Goal: Check status: Check status

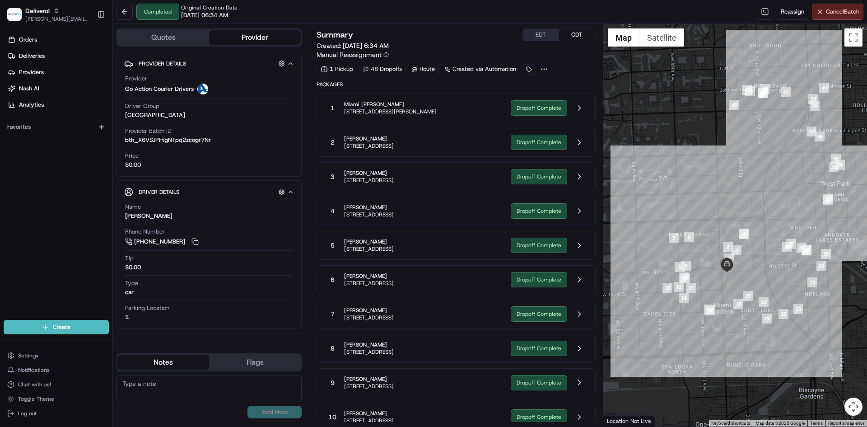
drag, startPoint x: 768, startPoint y: 138, endPoint x: 778, endPoint y: 189, distance: 51.6
click at [778, 189] on div at bounding box center [735, 225] width 264 height 402
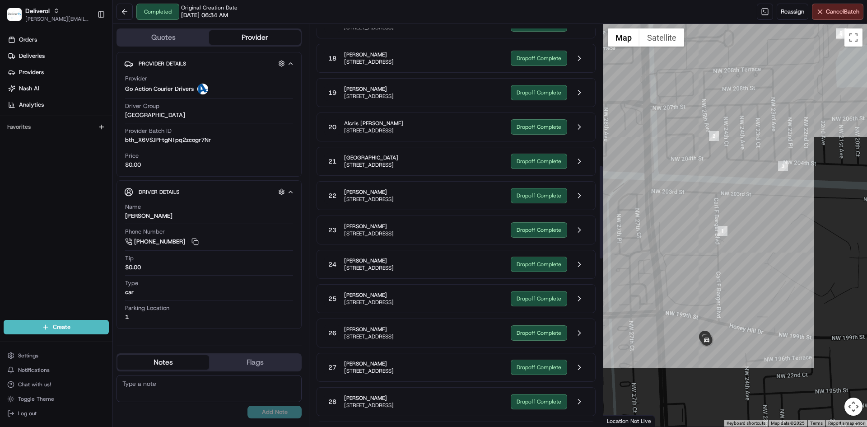
scroll to position [602, 0]
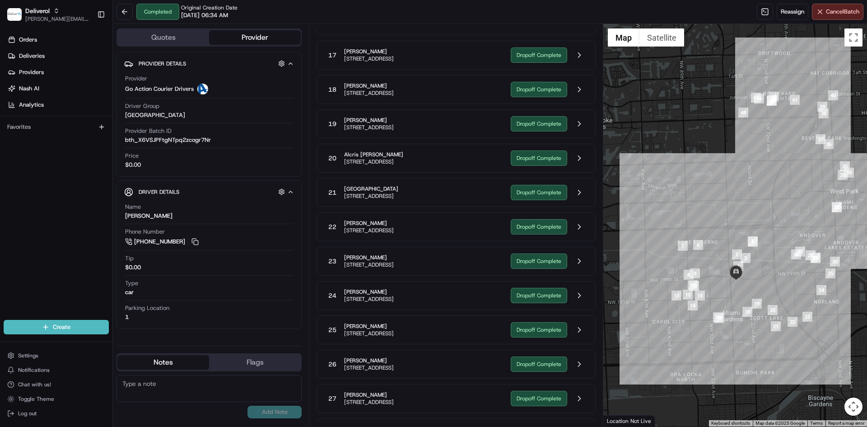
drag, startPoint x: 706, startPoint y: 194, endPoint x: 738, endPoint y: 207, distance: 35.1
click at [738, 207] on div at bounding box center [735, 225] width 264 height 402
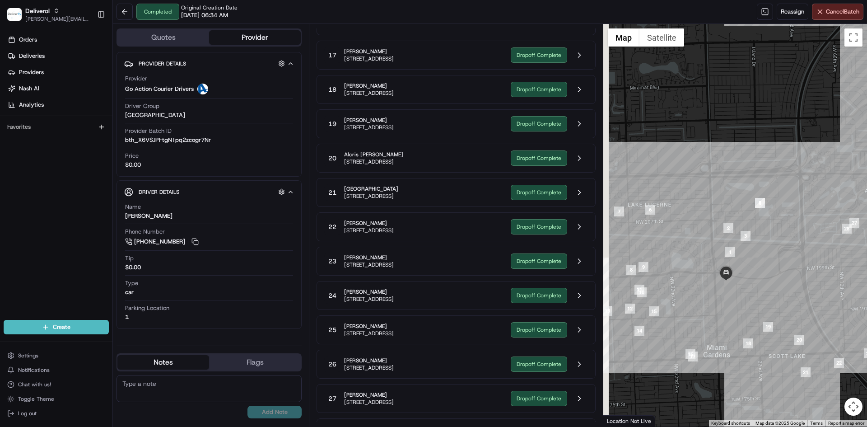
drag, startPoint x: 667, startPoint y: 263, endPoint x: 723, endPoint y: 248, distance: 58.1
click at [723, 248] on div at bounding box center [735, 225] width 264 height 402
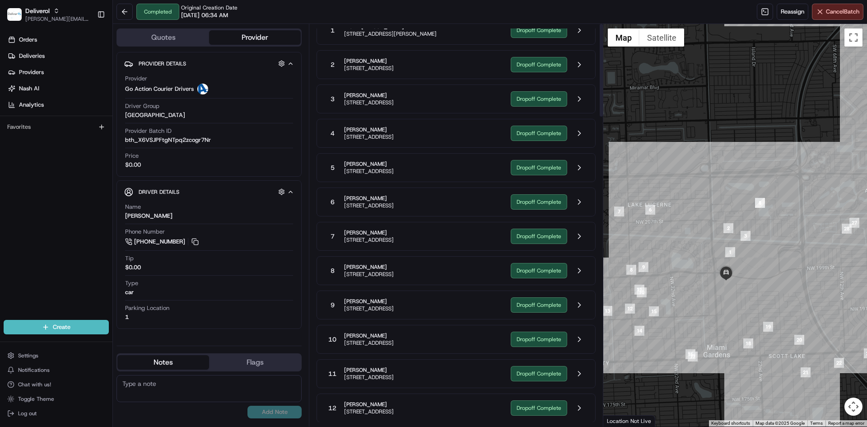
scroll to position [0, 0]
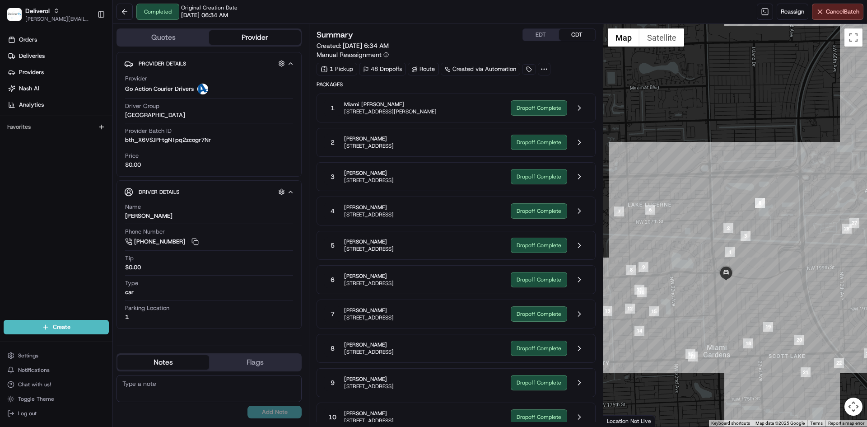
click at [394, 145] on span "[STREET_ADDRESS]" at bounding box center [369, 145] width 50 height 7
click at [580, 141] on button at bounding box center [579, 142] width 17 height 17
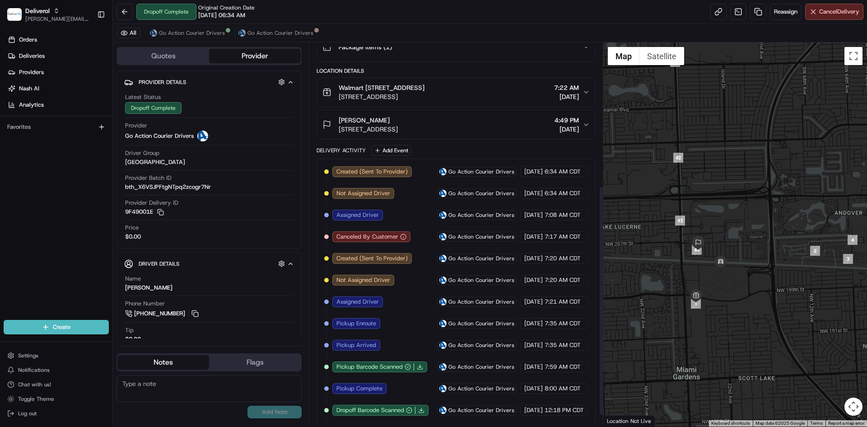
scroll to position [257, 0]
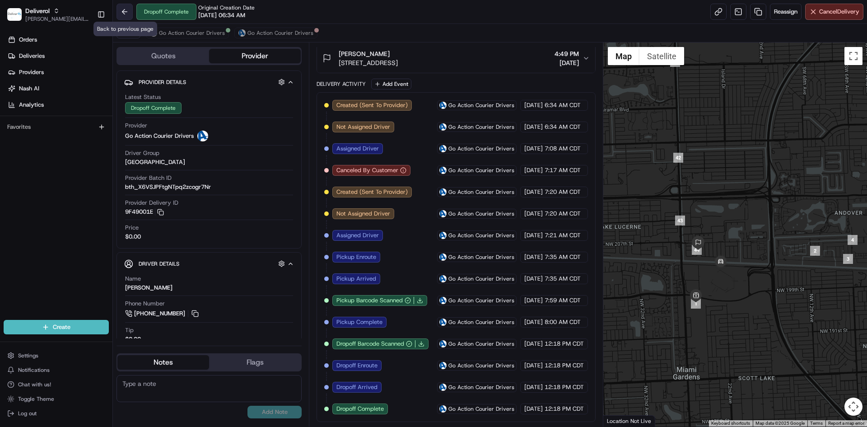
click at [122, 15] on button at bounding box center [125, 12] width 16 height 16
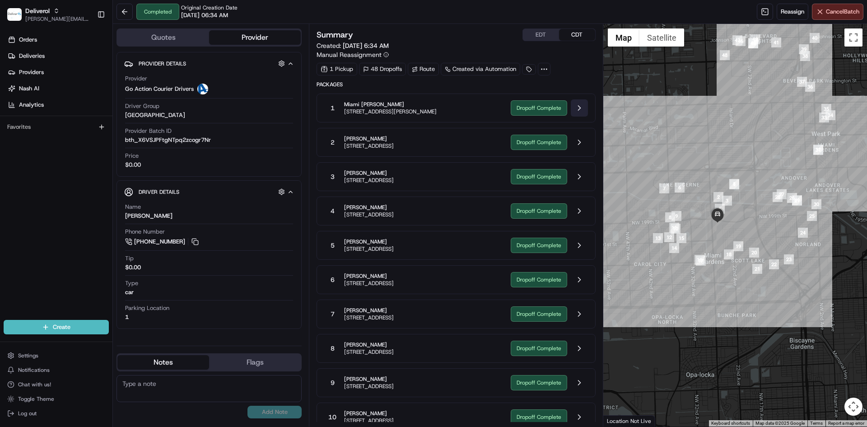
click at [575, 107] on button at bounding box center [579, 107] width 17 height 17
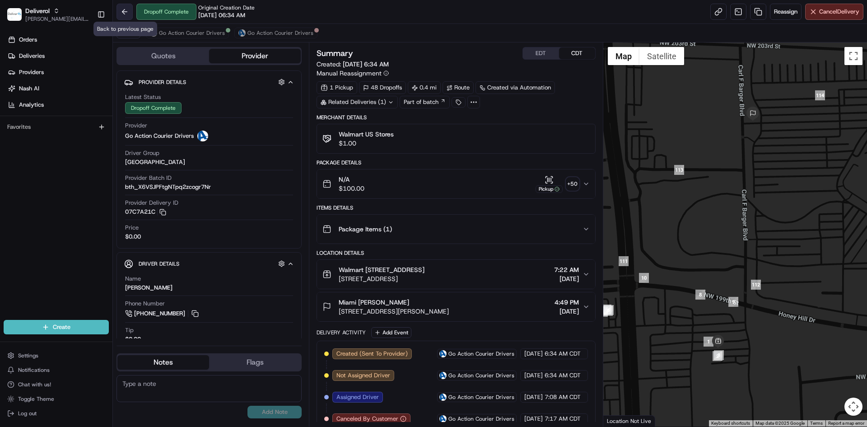
click at [126, 9] on button at bounding box center [125, 12] width 16 height 16
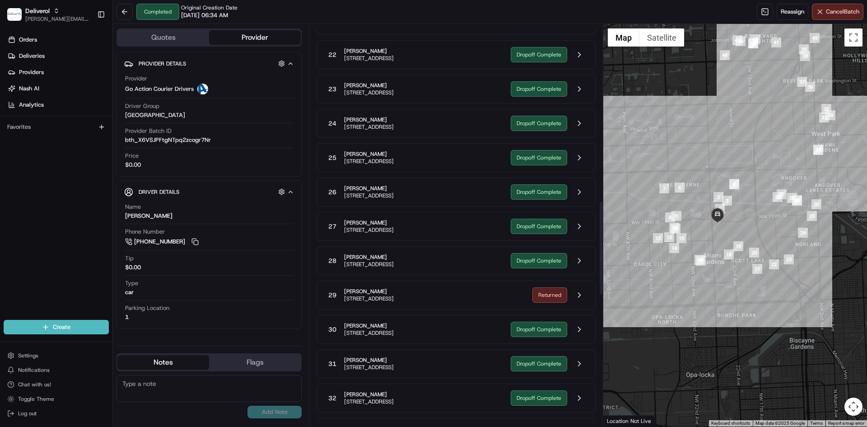
scroll to position [828, 0]
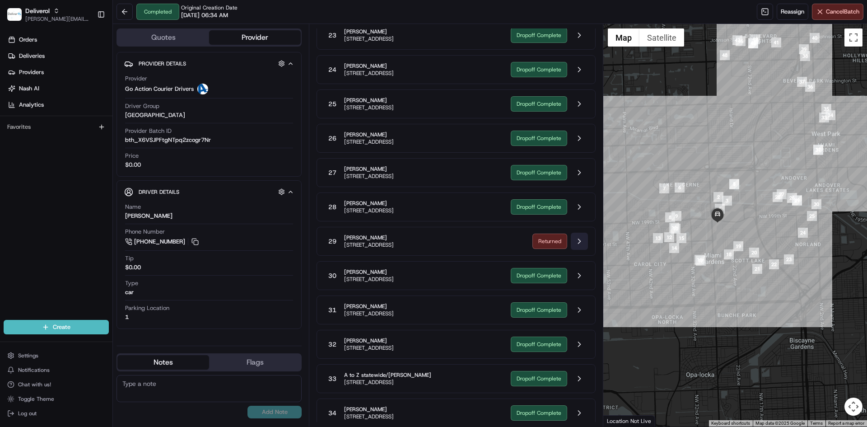
click at [579, 239] on button at bounding box center [579, 241] width 17 height 17
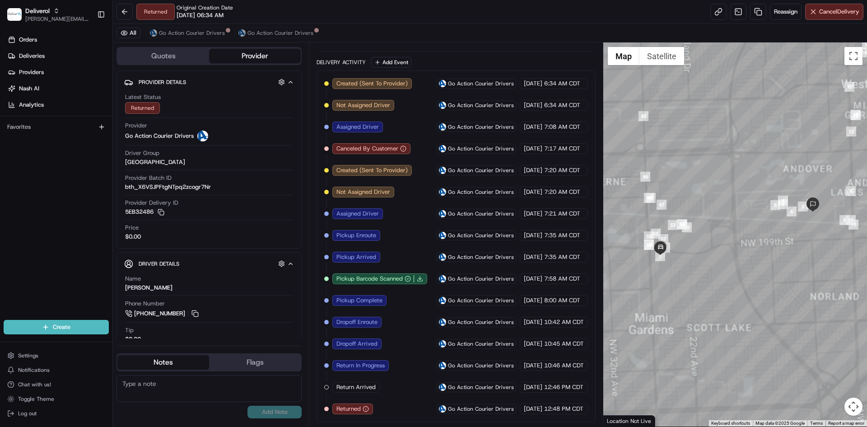
scroll to position [279, 0]
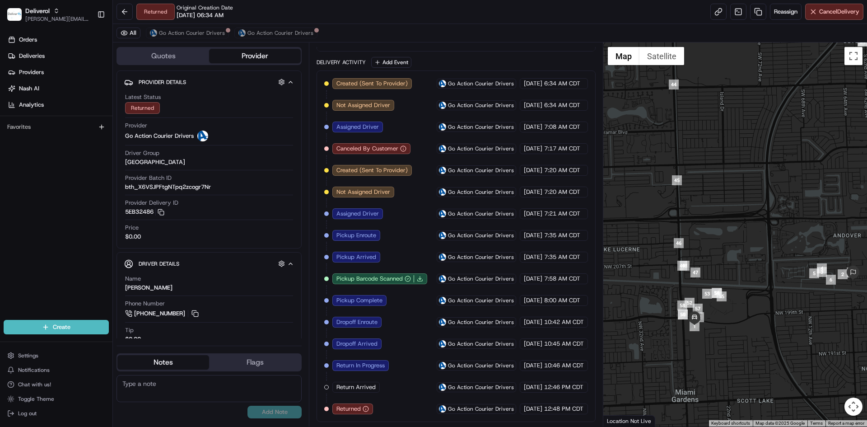
drag, startPoint x: 711, startPoint y: 148, endPoint x: 751, endPoint y: 218, distance: 81.1
click at [751, 218] on div at bounding box center [735, 234] width 264 height 384
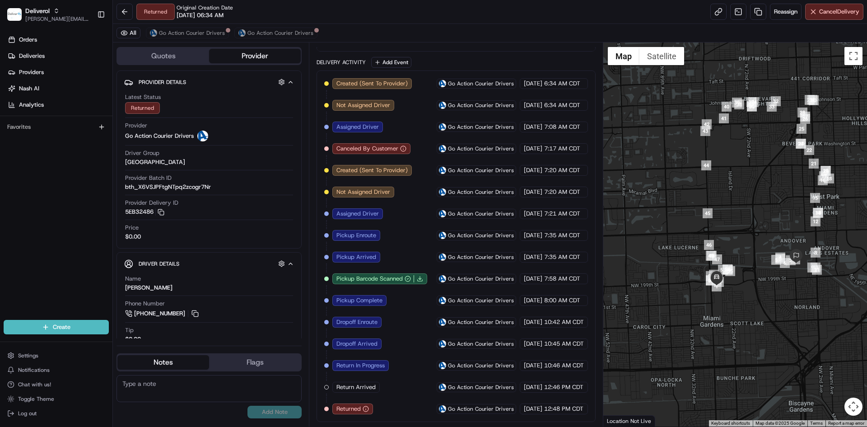
drag, startPoint x: 754, startPoint y: 191, endPoint x: 747, endPoint y: 209, distance: 18.9
click at [747, 209] on div at bounding box center [735, 234] width 264 height 384
click at [121, 12] on button at bounding box center [125, 12] width 16 height 16
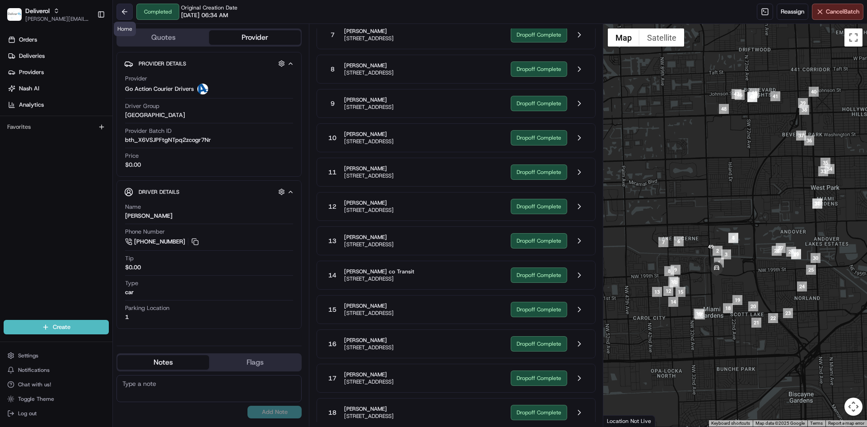
scroll to position [828, 0]
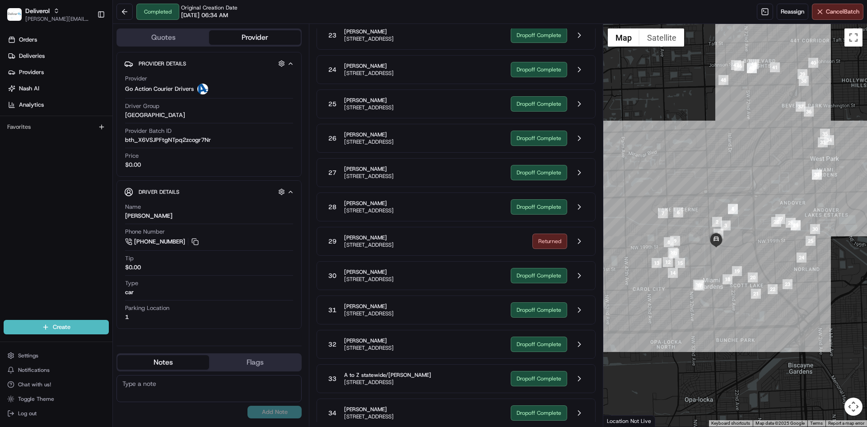
drag, startPoint x: 727, startPoint y: 134, endPoint x: 727, endPoint y: 168, distance: 34.8
click at [727, 168] on div at bounding box center [735, 225] width 264 height 402
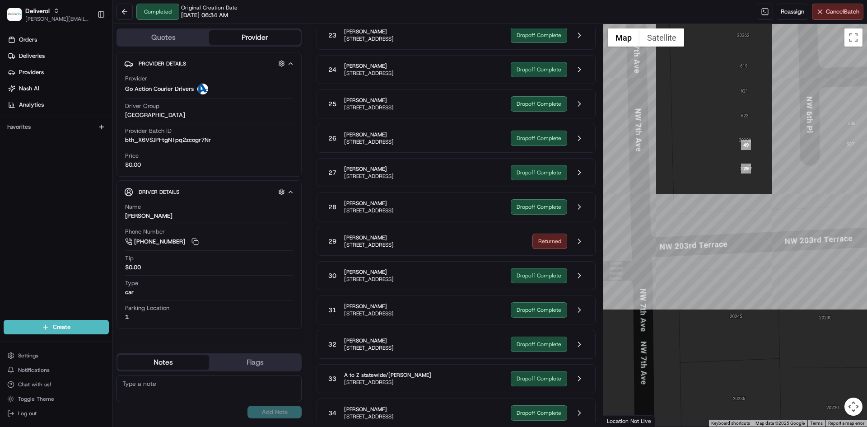
drag, startPoint x: 743, startPoint y: 108, endPoint x: 735, endPoint y: 249, distance: 141.6
click at [735, 249] on div at bounding box center [735, 225] width 264 height 402
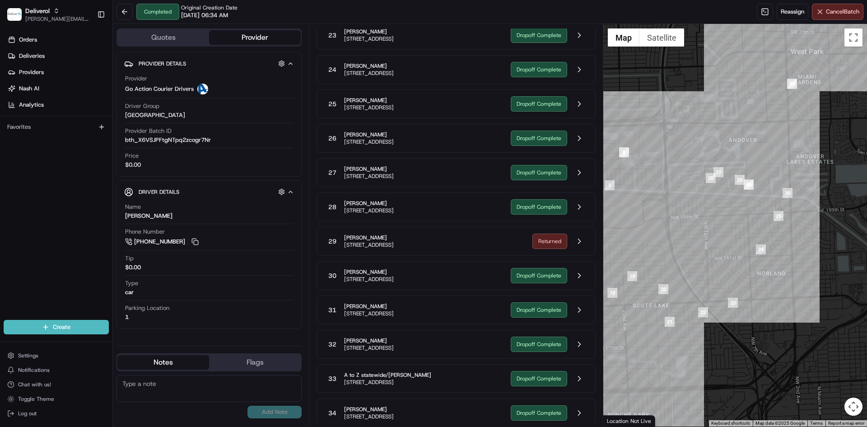
drag, startPoint x: 758, startPoint y: 224, endPoint x: 743, endPoint y: 201, distance: 27.7
click at [743, 201] on div at bounding box center [735, 225] width 264 height 402
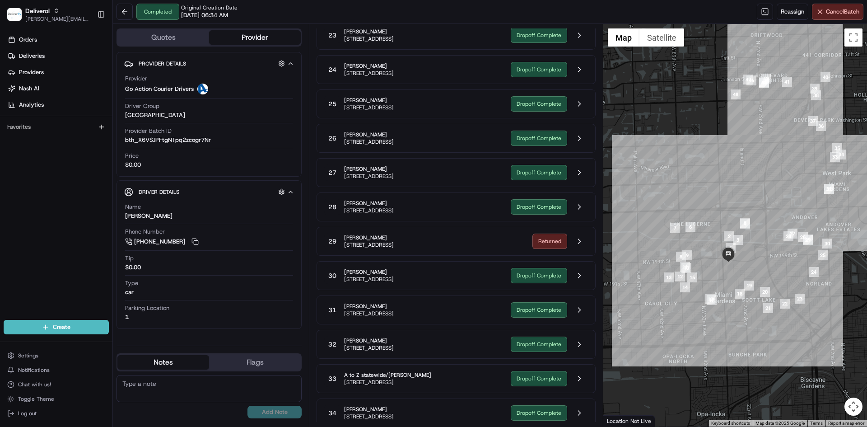
drag, startPoint x: 700, startPoint y: 220, endPoint x: 771, endPoint y: 257, distance: 80.2
click at [771, 257] on div at bounding box center [735, 225] width 264 height 402
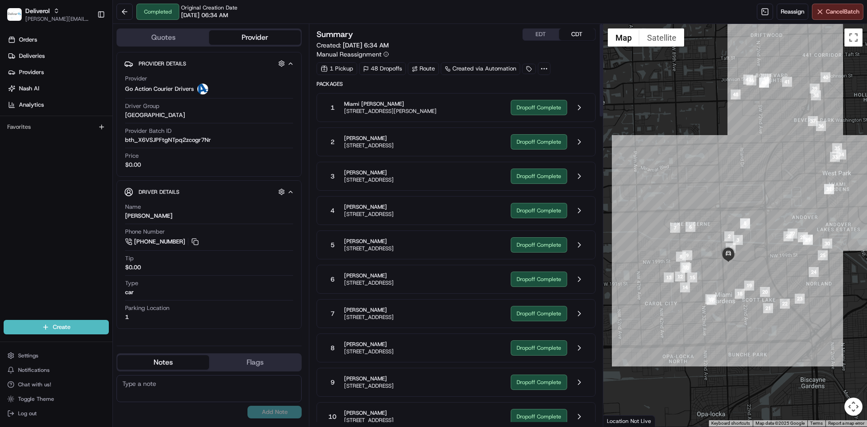
scroll to position [0, 0]
click at [484, 105] on div "1 Miami [PERSON_NAME] [STREET_ADDRESS][PERSON_NAME]" at bounding box center [413, 108] width 179 height 16
click at [578, 106] on button at bounding box center [579, 107] width 17 height 17
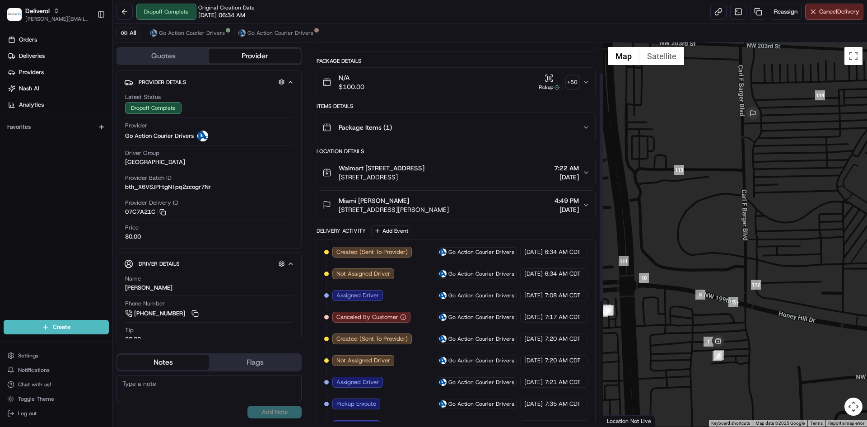
scroll to position [32, 0]
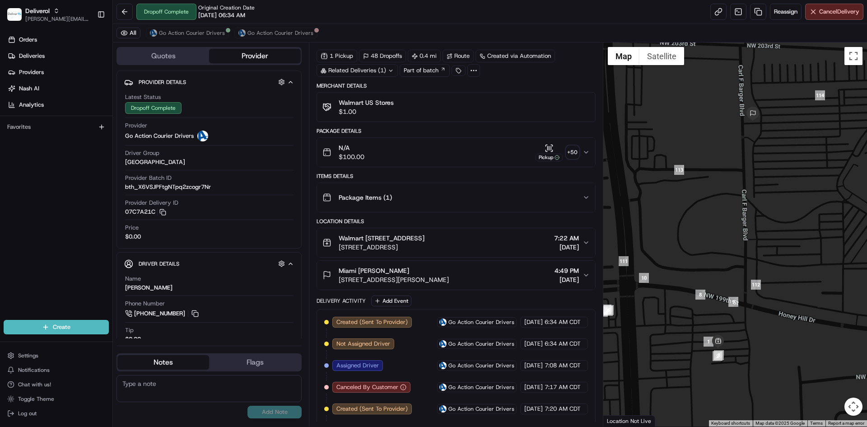
click at [511, 159] on div "N/A $100.00 Pickup + 50" at bounding box center [452, 152] width 260 height 18
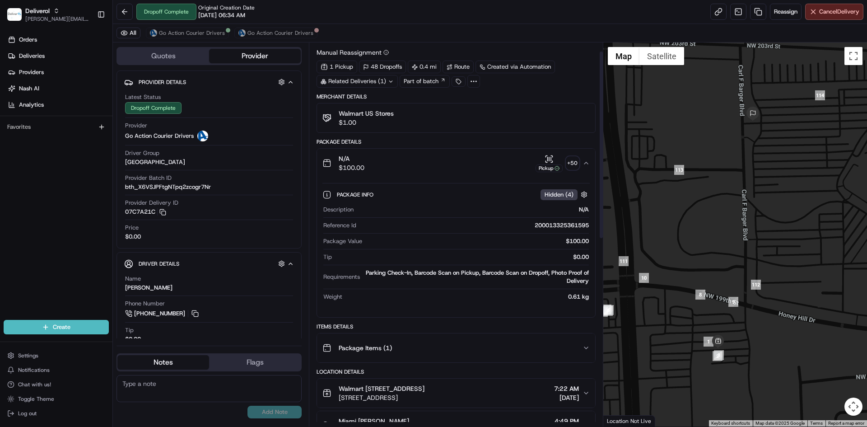
scroll to position [0, 0]
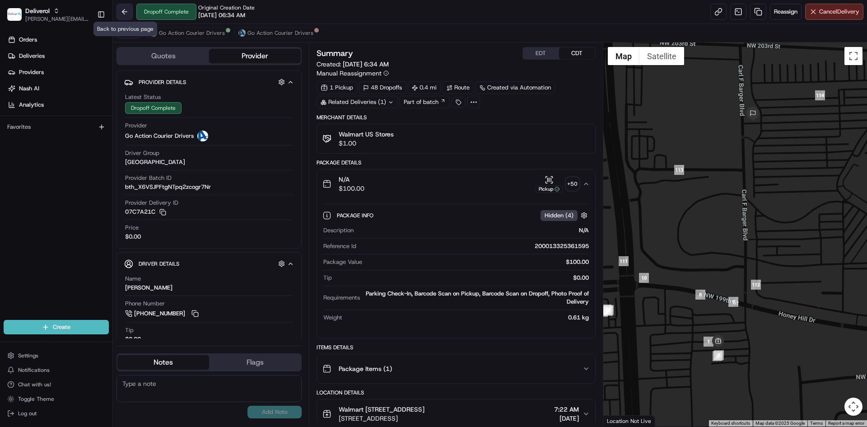
click at [130, 11] on button at bounding box center [125, 12] width 16 height 16
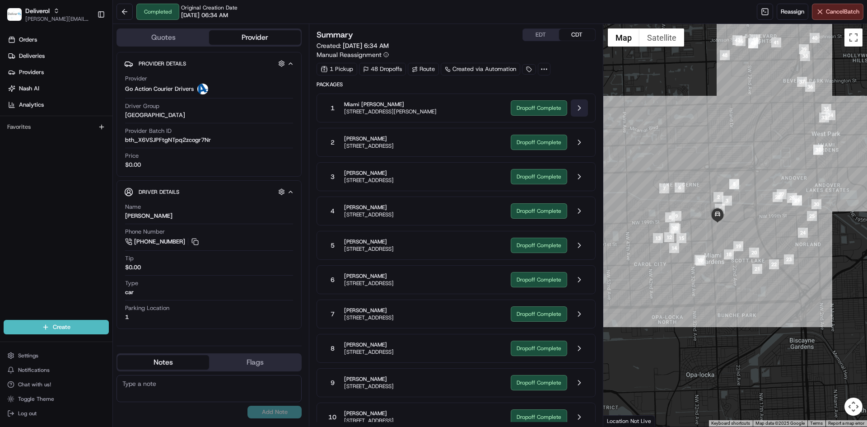
click at [582, 106] on button at bounding box center [579, 107] width 17 height 17
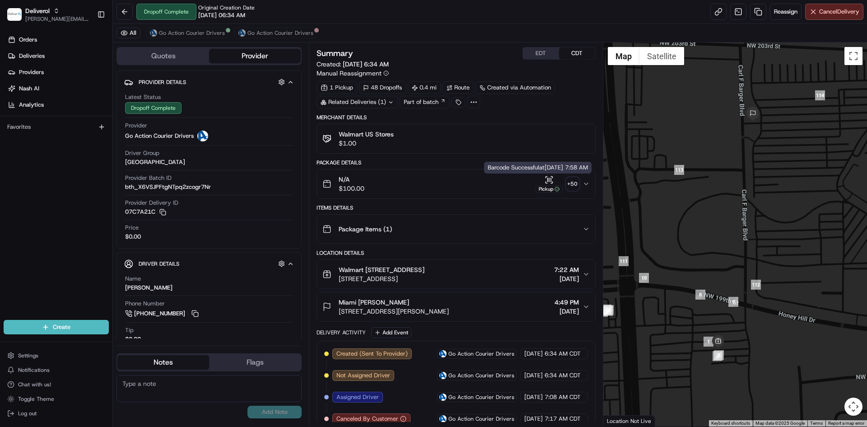
click at [550, 189] on div "Pickup" at bounding box center [549, 189] width 27 height 8
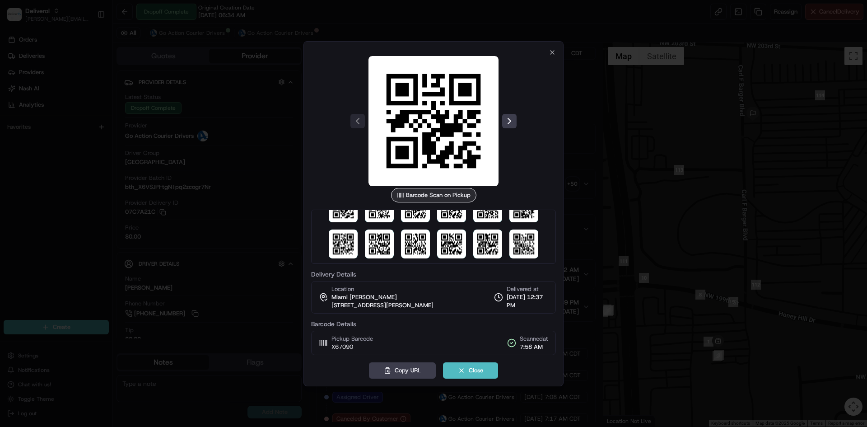
scroll to position [279, 0]
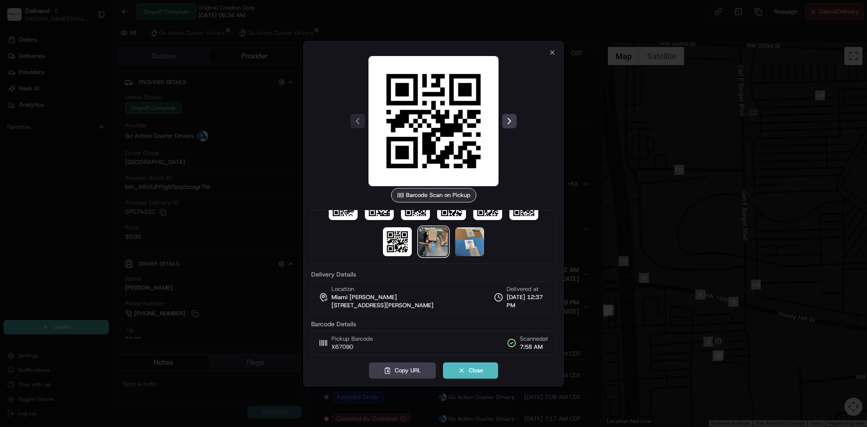
click at [433, 249] on img at bounding box center [433, 241] width 29 height 29
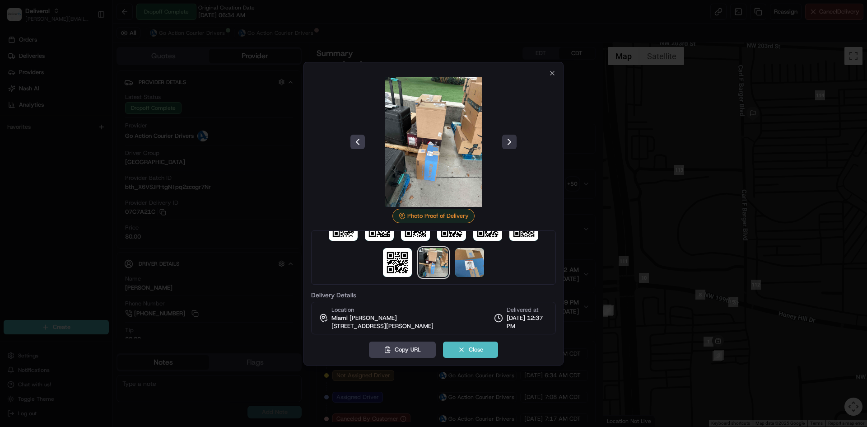
click at [507, 143] on button at bounding box center [509, 142] width 14 height 14
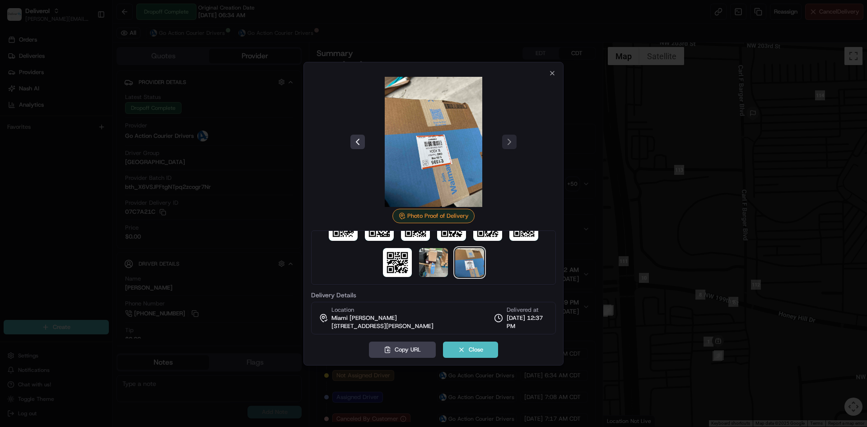
click at [358, 140] on button at bounding box center [357, 142] width 14 height 14
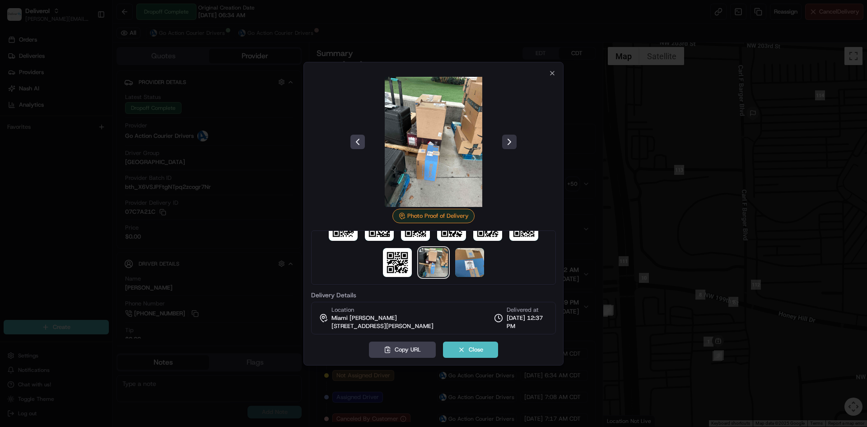
click at [509, 143] on button at bounding box center [509, 142] width 14 height 14
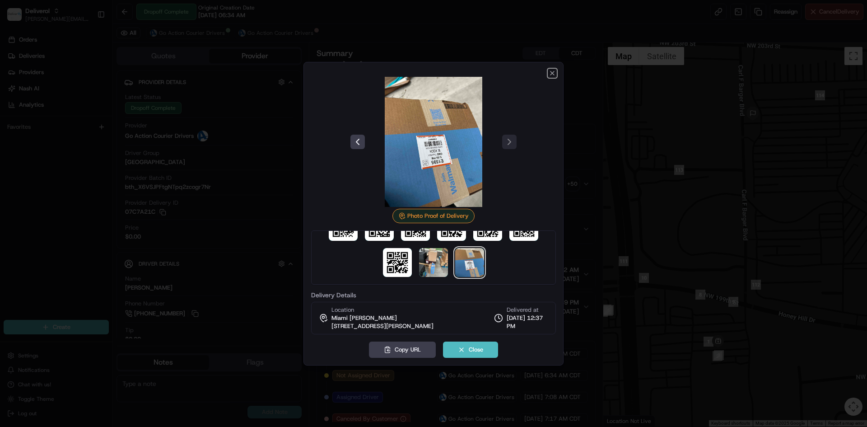
click at [551, 72] on icon "button" at bounding box center [553, 73] width 4 height 4
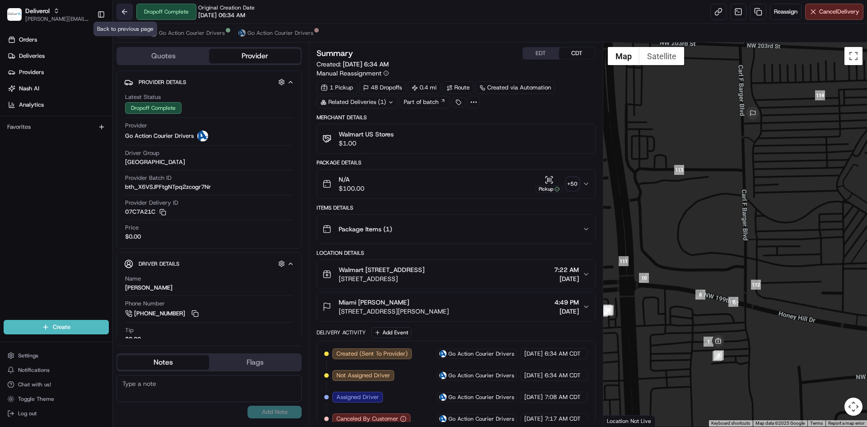
click at [121, 11] on button at bounding box center [125, 12] width 16 height 16
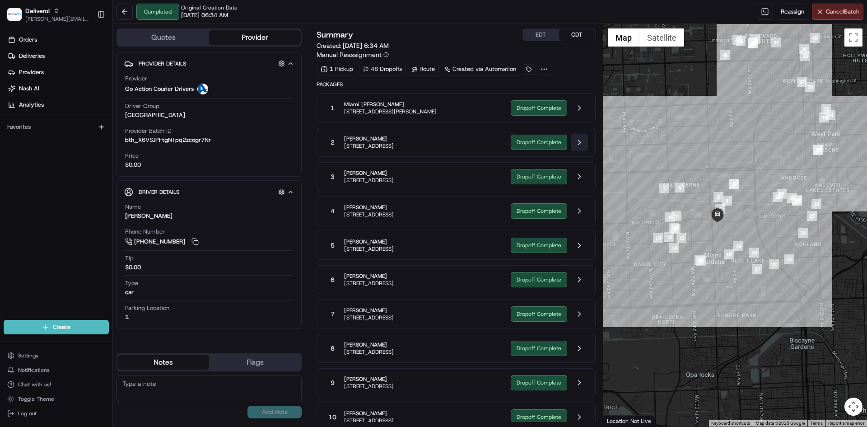
click at [577, 145] on button at bounding box center [579, 142] width 17 height 17
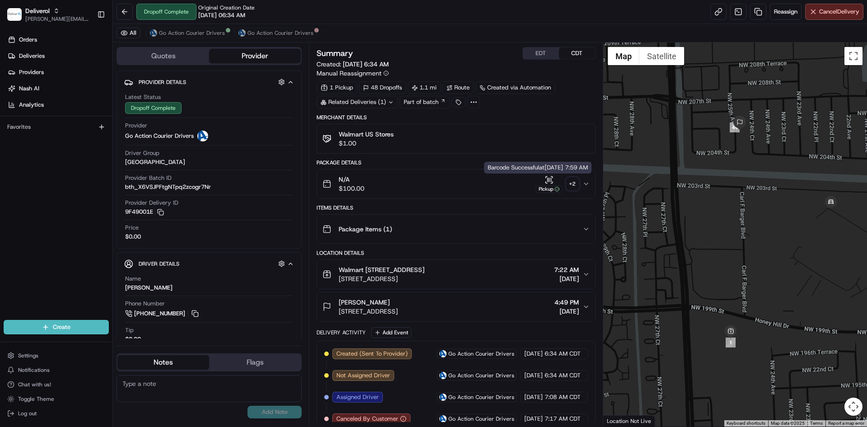
click at [547, 182] on icon "button" at bounding box center [549, 179] width 9 height 9
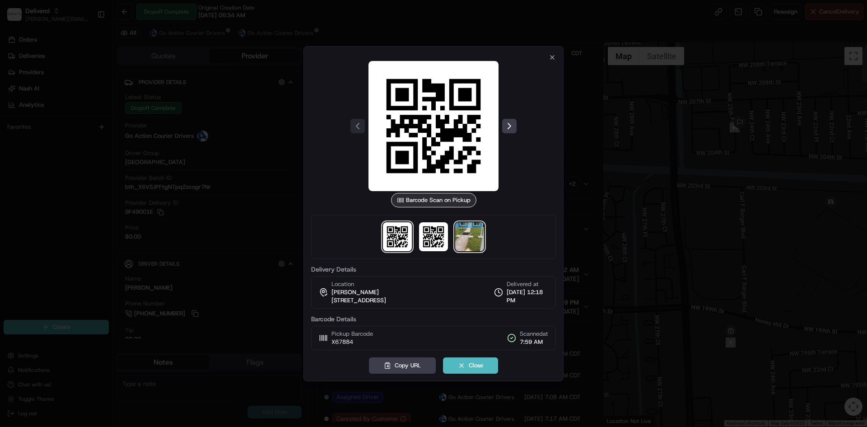
click at [477, 236] on img at bounding box center [469, 236] width 29 height 29
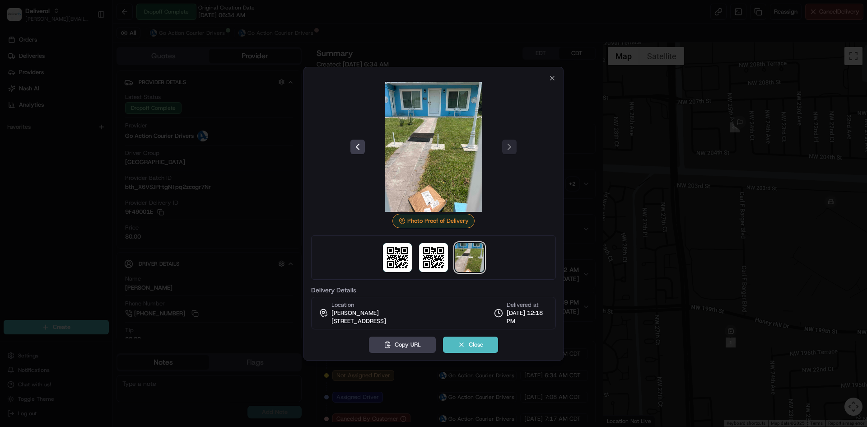
click at [444, 174] on img at bounding box center [434, 147] width 130 height 130
drag, startPoint x: 444, startPoint y: 174, endPoint x: 416, endPoint y: 222, distance: 56.3
click at [416, 222] on div "Photo Proof of Delivery" at bounding box center [433, 221] width 82 height 14
click at [432, 223] on div "Photo Proof of Delivery" at bounding box center [433, 221] width 82 height 14
click at [433, 176] on img at bounding box center [434, 147] width 130 height 130
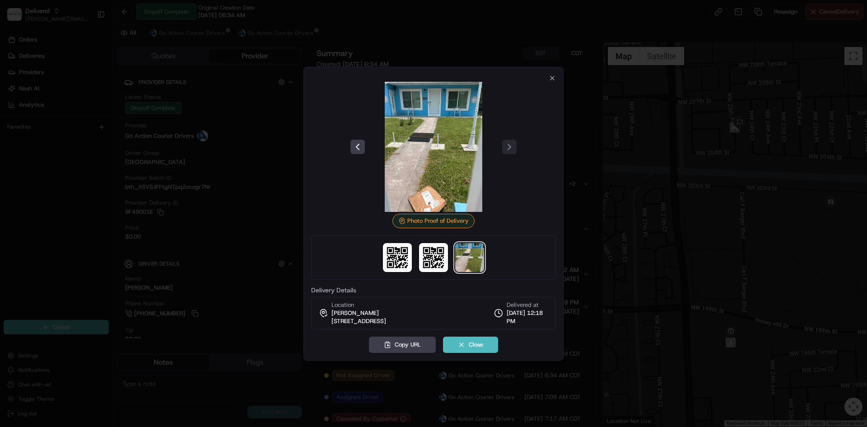
click at [433, 174] on img at bounding box center [434, 147] width 130 height 130
click at [443, 155] on img at bounding box center [434, 147] width 130 height 130
click at [547, 75] on div "Photo Proof of Delivery Delivery Details Location [PERSON_NAME][GEOGRAPHIC_DATA…" at bounding box center [434, 214] width 260 height 294
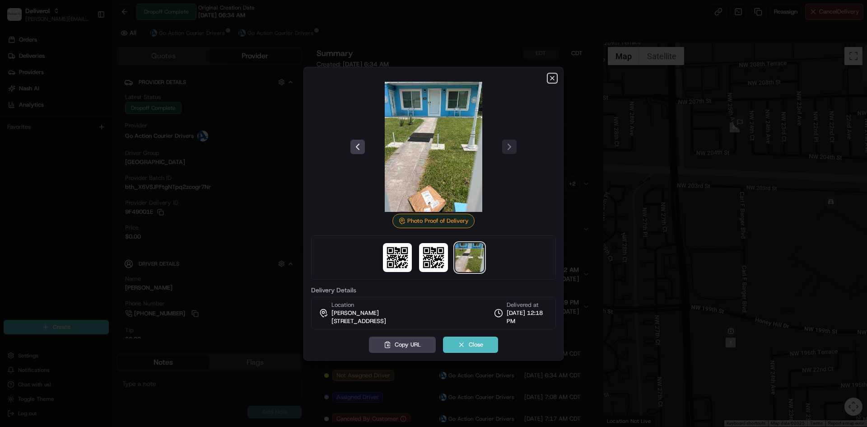
click at [553, 79] on icon "button" at bounding box center [552, 78] width 7 height 7
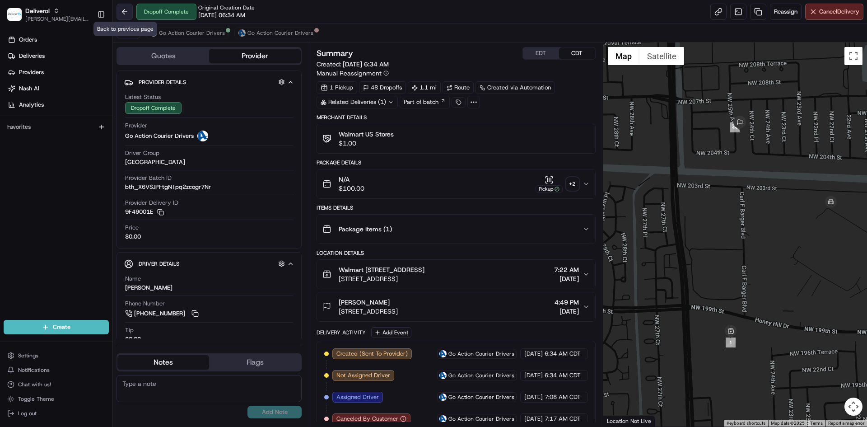
click at [125, 9] on button at bounding box center [125, 12] width 16 height 16
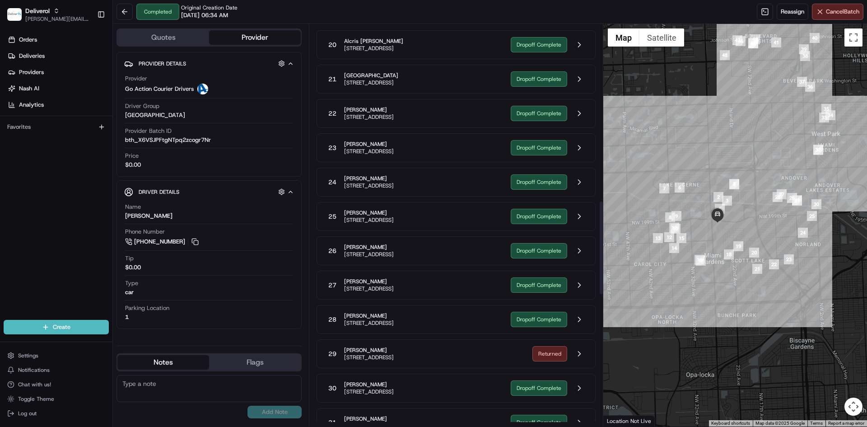
scroll to position [753, 0]
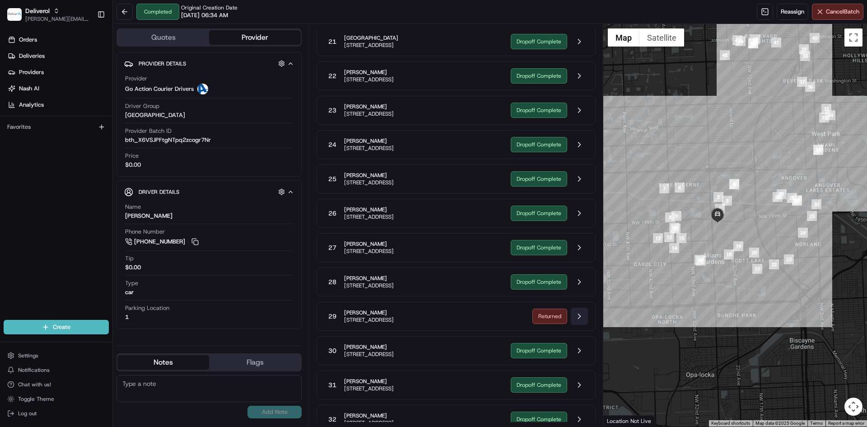
click at [579, 313] on button at bounding box center [579, 316] width 17 height 17
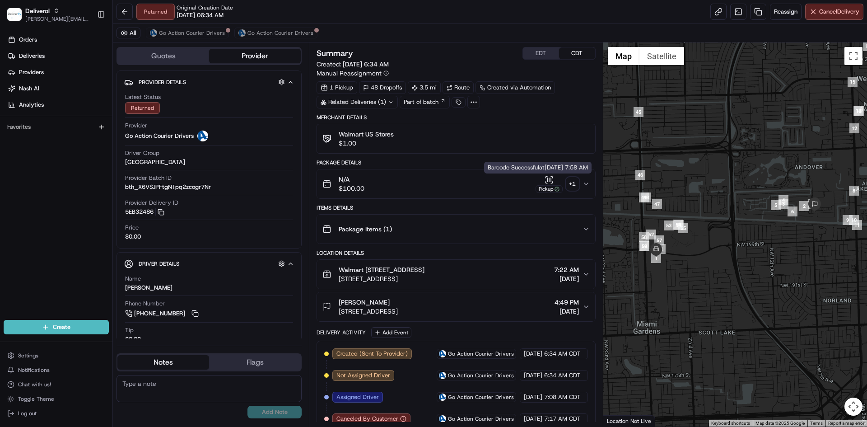
click at [545, 182] on icon "button" at bounding box center [549, 179] width 9 height 9
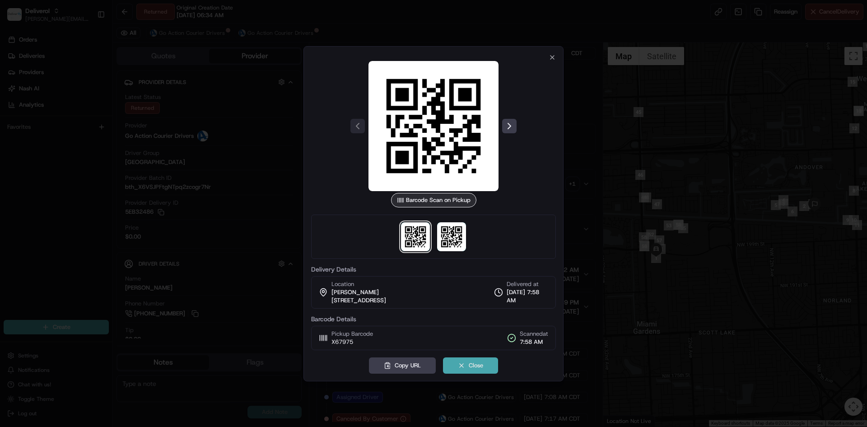
click at [477, 364] on button "Close" at bounding box center [470, 365] width 55 height 16
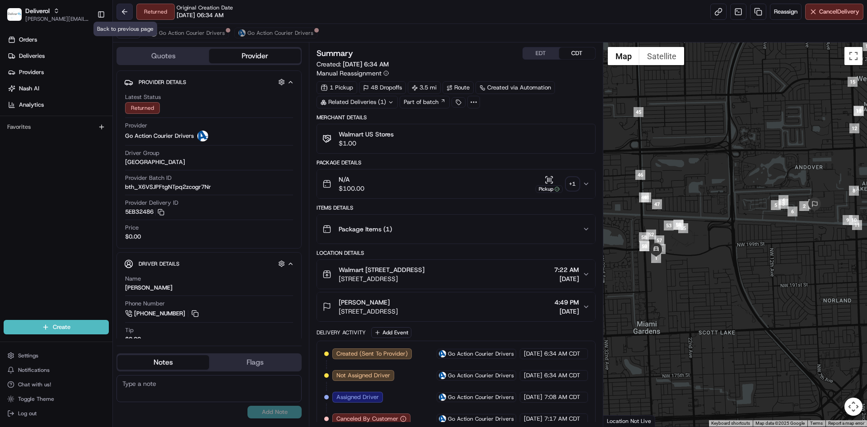
click at [125, 13] on button at bounding box center [125, 12] width 16 height 16
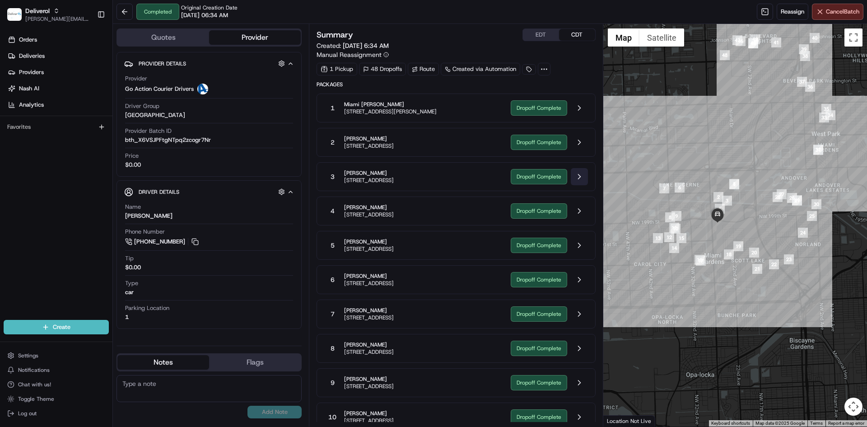
click at [577, 175] on button at bounding box center [579, 176] width 17 height 17
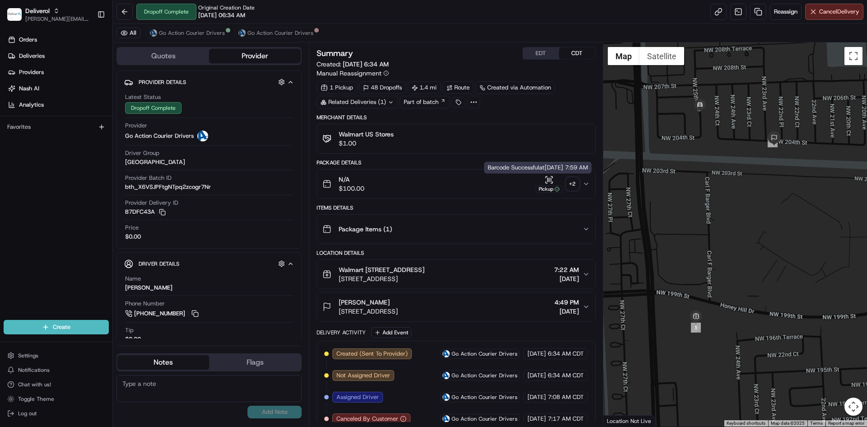
click at [547, 181] on icon "button" at bounding box center [547, 179] width 0 height 4
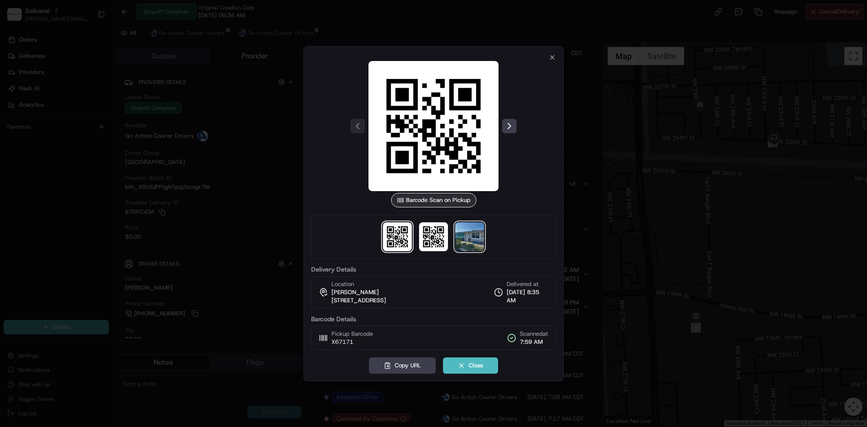
click at [477, 234] on img at bounding box center [469, 236] width 29 height 29
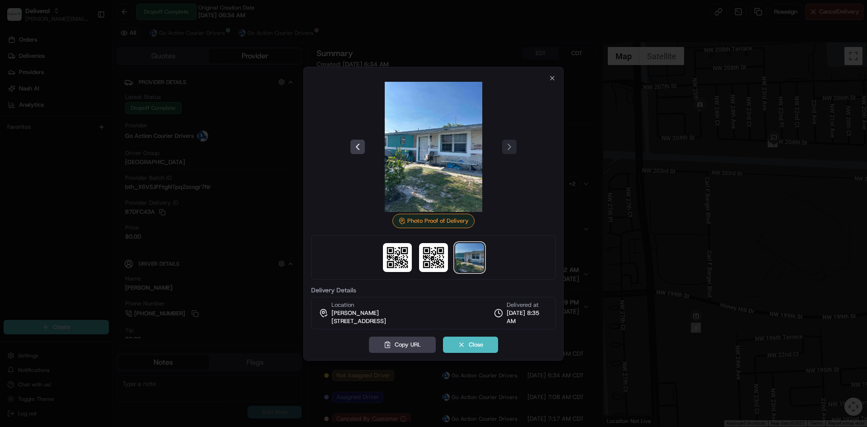
click at [480, 257] on img at bounding box center [469, 257] width 29 height 29
click at [479, 257] on img at bounding box center [469, 257] width 29 height 29
click at [396, 128] on img at bounding box center [434, 147] width 130 height 130
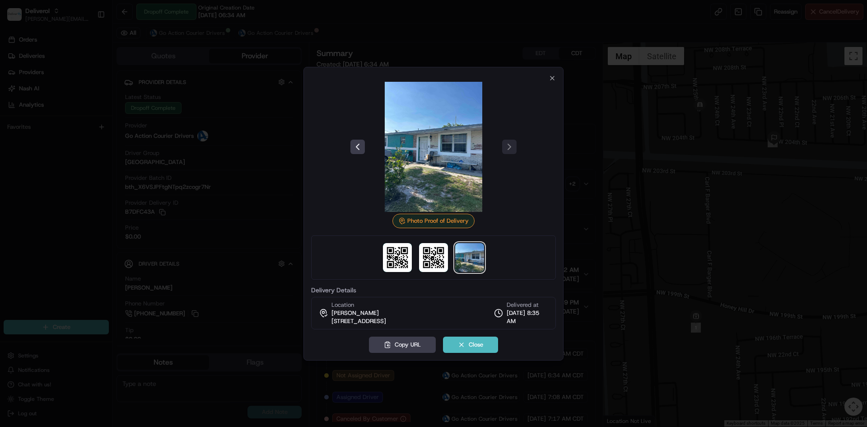
click at [396, 128] on img at bounding box center [434, 147] width 130 height 130
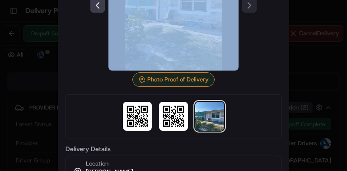
drag, startPoint x: 241, startPoint y: 51, endPoint x: 244, endPoint y: 71, distance: 21.0
click at [244, 71] on div "Photo Proof of Delivery" at bounding box center [173, 13] width 216 height 146
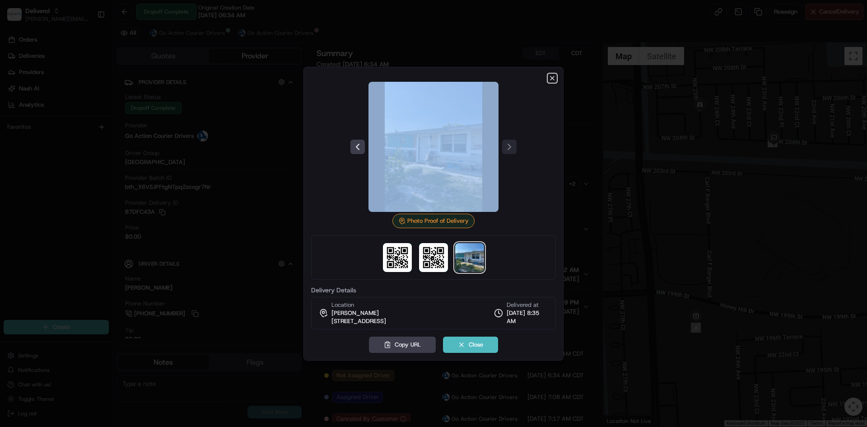
click at [551, 77] on icon "button" at bounding box center [553, 78] width 4 height 4
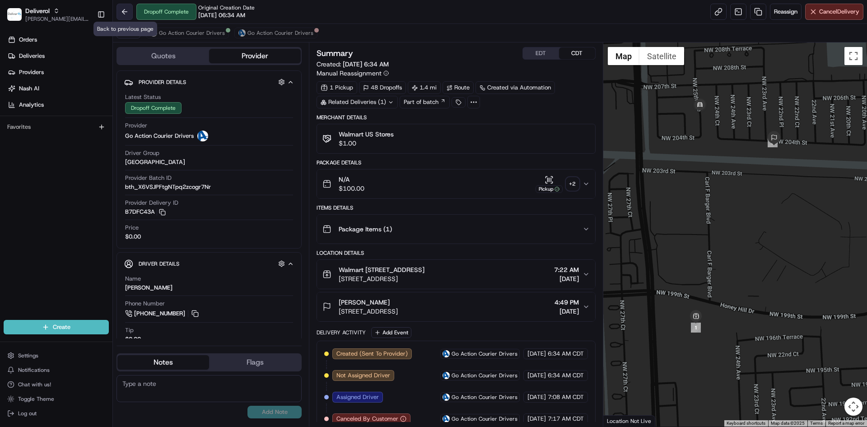
click at [125, 9] on button at bounding box center [125, 12] width 16 height 16
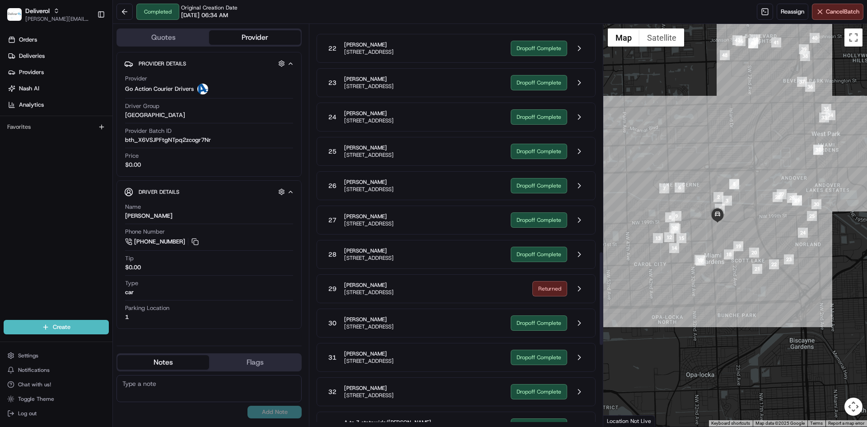
scroll to position [979, 0]
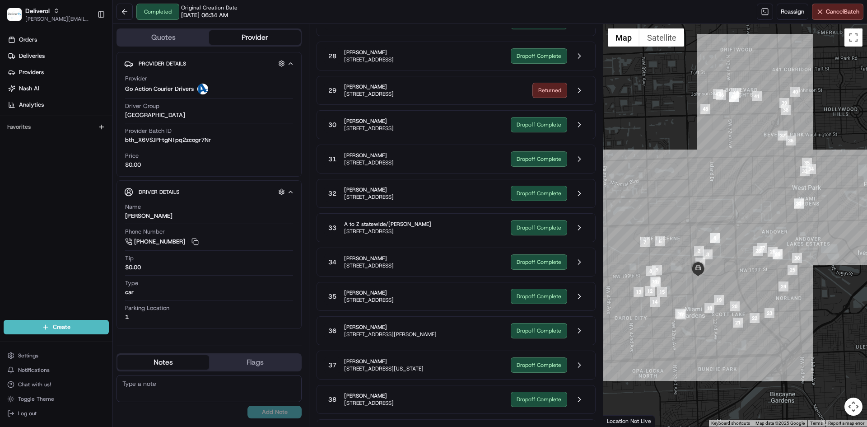
drag, startPoint x: 727, startPoint y: 157, endPoint x: 705, endPoint y: 210, distance: 57.8
click at [705, 210] on div at bounding box center [735, 225] width 264 height 402
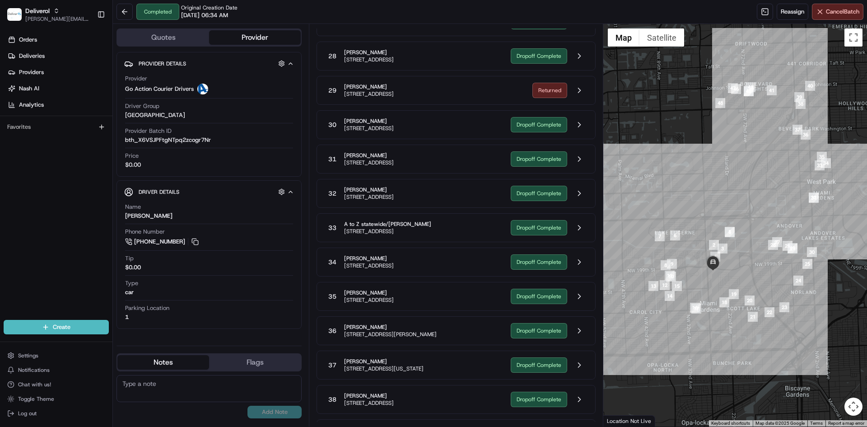
drag, startPoint x: 727, startPoint y: 229, endPoint x: 743, endPoint y: 222, distance: 18.0
click at [743, 222] on div at bounding box center [735, 225] width 264 height 402
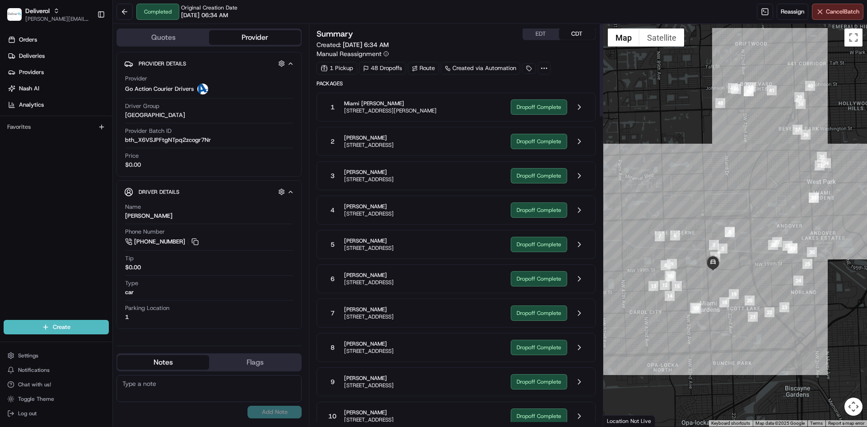
scroll to position [0, 0]
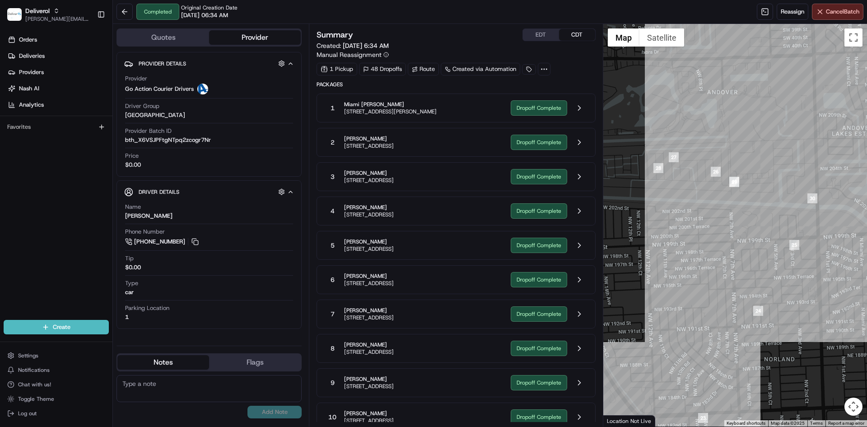
drag, startPoint x: 841, startPoint y: 249, endPoint x: 782, endPoint y: 228, distance: 62.3
click at [782, 228] on div at bounding box center [735, 225] width 264 height 402
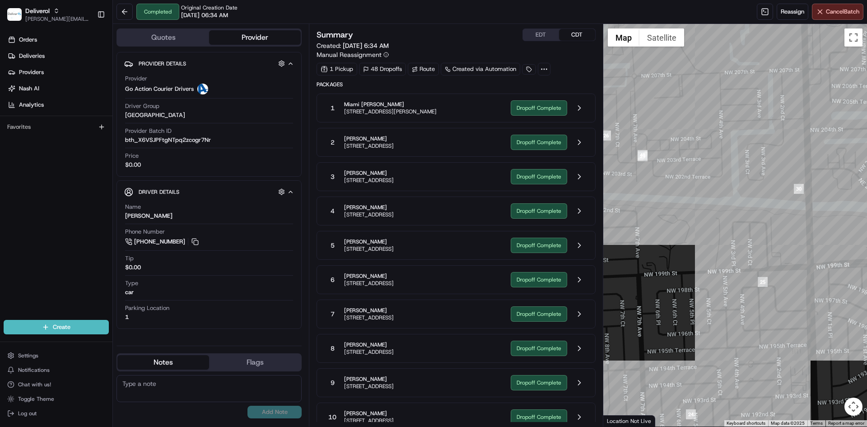
drag, startPoint x: 769, startPoint y: 196, endPoint x: 767, endPoint y: 215, distance: 19.9
click at [767, 215] on div at bounding box center [735, 225] width 264 height 402
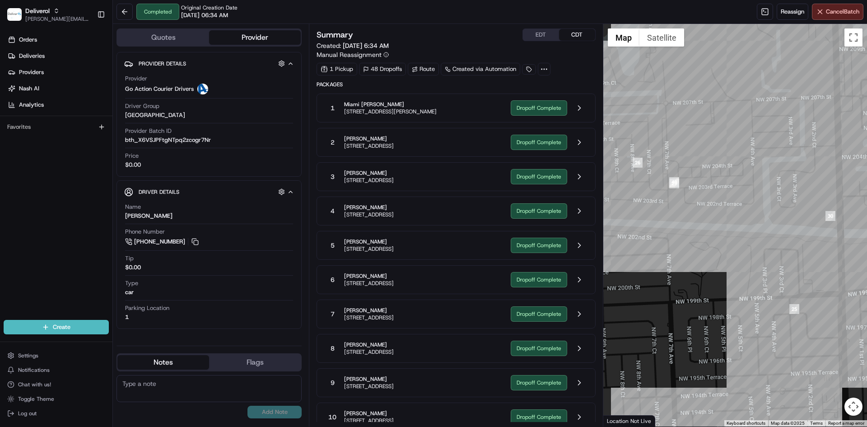
drag, startPoint x: 754, startPoint y: 201, endPoint x: 769, endPoint y: 232, distance: 33.5
click at [791, 231] on div at bounding box center [735, 225] width 264 height 402
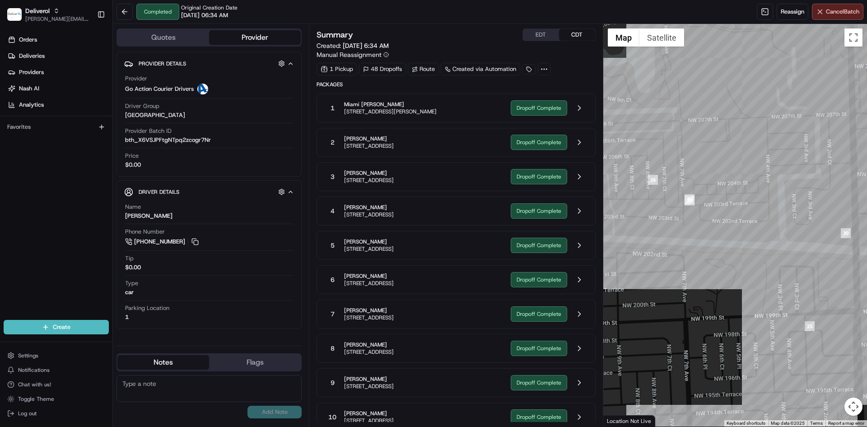
drag, startPoint x: 709, startPoint y: 219, endPoint x: 719, endPoint y: 239, distance: 22.0
click at [719, 239] on div at bounding box center [735, 225] width 264 height 402
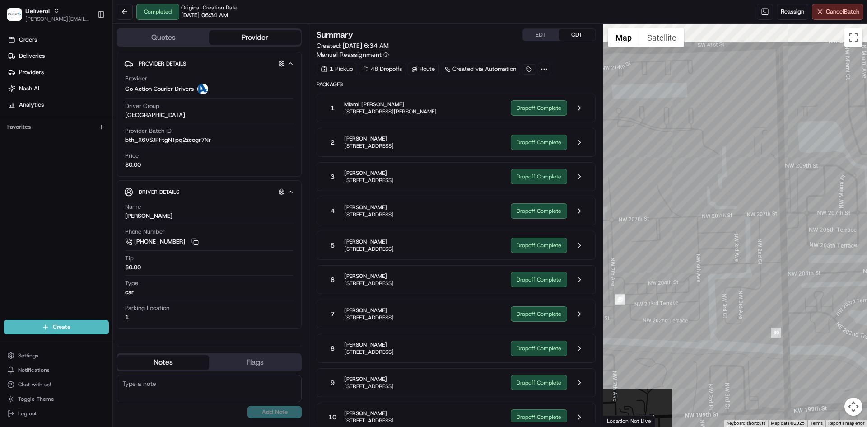
drag, startPoint x: 793, startPoint y: 229, endPoint x: 736, endPoint y: 369, distance: 152.1
click at [736, 369] on div at bounding box center [735, 225] width 264 height 402
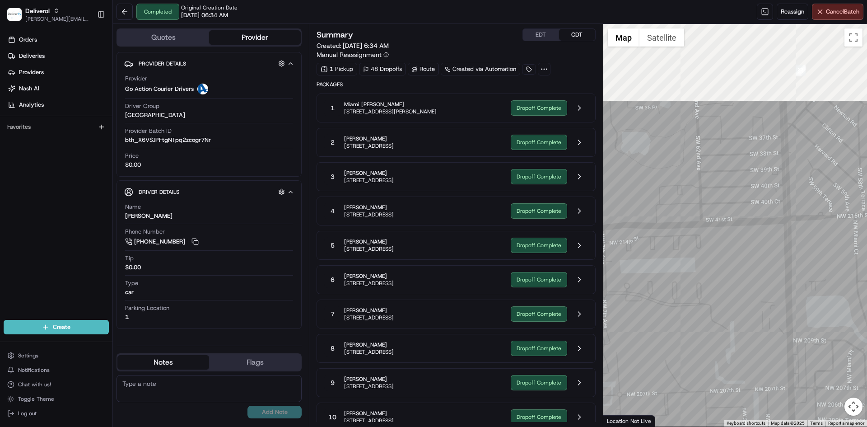
drag, startPoint x: 732, startPoint y: 231, endPoint x: 741, endPoint y: 379, distance: 148.4
click at [741, 381] on div at bounding box center [735, 225] width 264 height 402
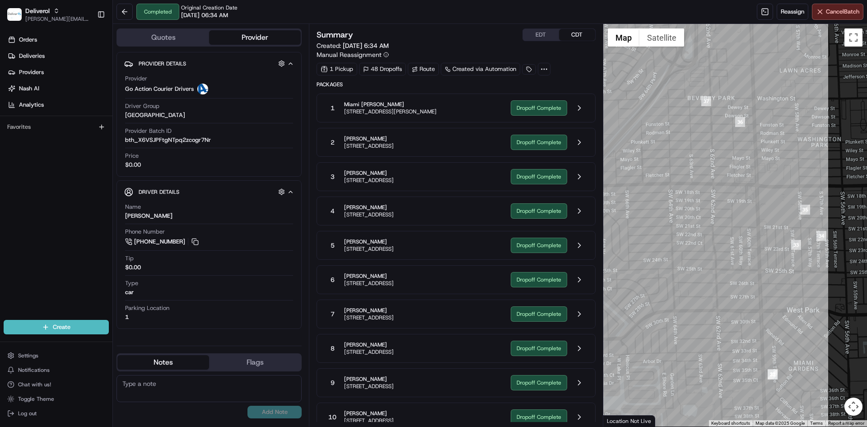
drag, startPoint x: 743, startPoint y: 217, endPoint x: 736, endPoint y: 400, distance: 182.6
click at [736, 400] on div at bounding box center [735, 225] width 264 height 402
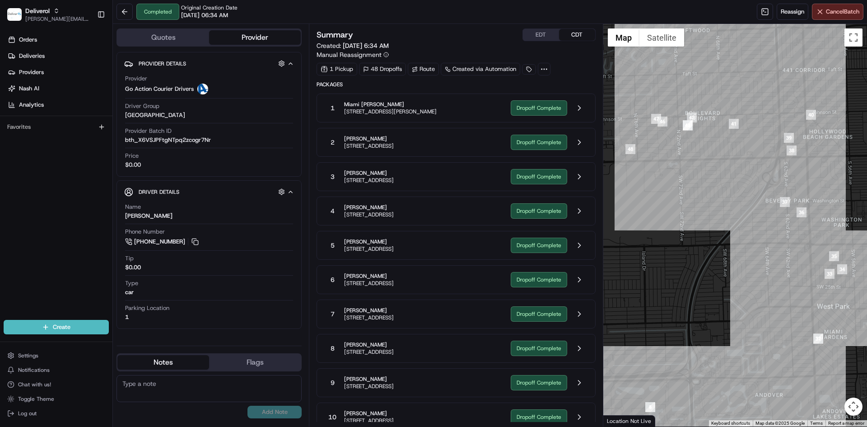
drag, startPoint x: 691, startPoint y: 292, endPoint x: 767, endPoint y: 270, distance: 79.2
click at [767, 270] on div at bounding box center [735, 225] width 264 height 402
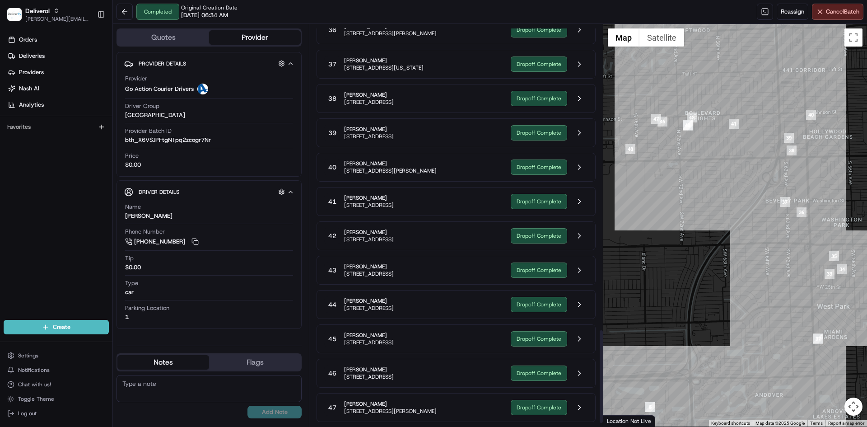
scroll to position [1314, 0]
click at [125, 12] on button at bounding box center [125, 12] width 16 height 16
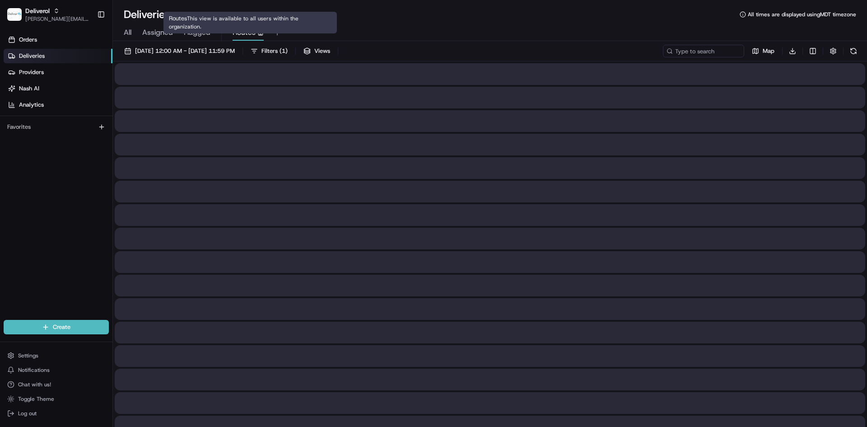
click at [236, 34] on span "Routes" at bounding box center [244, 32] width 23 height 11
